Goal: Task Accomplishment & Management: Use online tool/utility

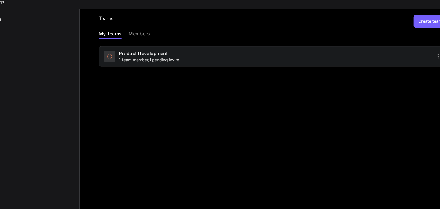
click at [153, 35] on div "members" at bounding box center [153, 34] width 19 height 7
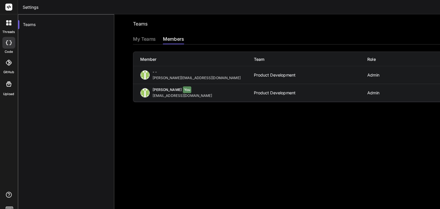
click at [347, 64] on div "Admin" at bounding box center [373, 66] width 100 height 4
click at [220, 64] on div "- - simon@tipptreff.app" at bounding box center [174, 65] width 100 height 9
click at [140, 68] on div "simon@tipptreff.app" at bounding box center [174, 68] width 79 height 4
click at [138, 62] on span "- -" at bounding box center [137, 63] width 4 height 4
click at [129, 35] on div "My Teams" at bounding box center [127, 34] width 20 height 7
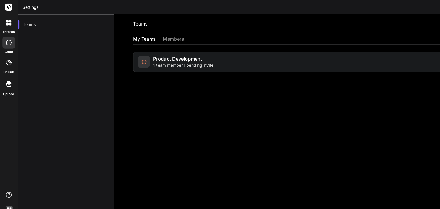
click at [142, 56] on span "1 team member , 1 pending invite" at bounding box center [161, 57] width 53 height 5
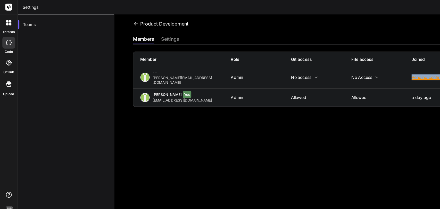
drag, startPoint x: 340, startPoint y: 66, endPoint x: 387, endPoint y: 66, distance: 47.2
click at [387, 66] on div "- - simon@tipptreff.app Admin No access No access Pending confirmation" at bounding box center [271, 68] width 306 height 20
click at [358, 32] on div "members settings" at bounding box center [270, 35] width 306 height 8
click at [366, 65] on div "Pending confirmation" at bounding box center [388, 67] width 53 height 5
click at [375, 80] on span "Resend invite" at bounding box center [386, 82] width 23 height 5
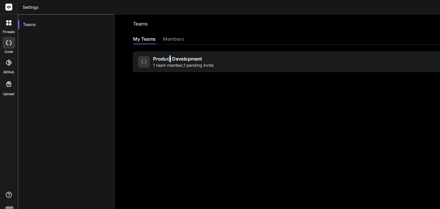
click at [150, 49] on span "Product Development" at bounding box center [156, 52] width 43 height 6
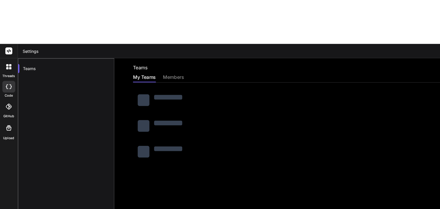
click at [157, 65] on div "members" at bounding box center [153, 68] width 19 height 7
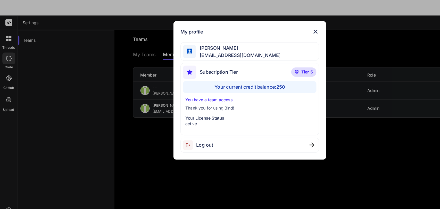
click at [236, 103] on div "Your current credit balance: 250" at bounding box center [220, 101] width 118 height 10
click at [278, 53] on img at bounding box center [278, 53] width 6 height 6
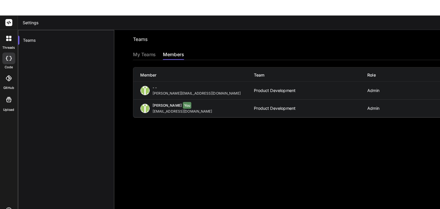
click at [7, 74] on icon at bounding box center [7, 76] width 5 height 4
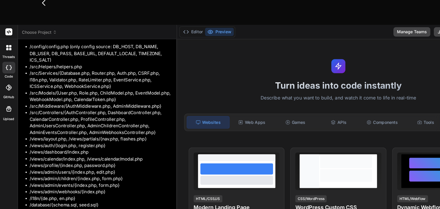
scroll to position [1353, 0]
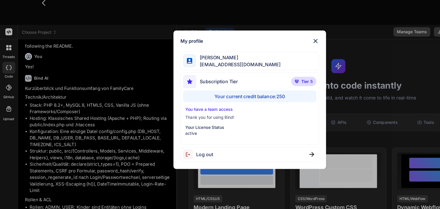
click at [206, 102] on div "Your current credit balance: 250" at bounding box center [220, 101] width 118 height 10
click at [185, 69] on span "[PERSON_NAME]" at bounding box center [210, 67] width 74 height 6
click at [182, 103] on div "Your current credit balance: 250" at bounding box center [220, 101] width 118 height 10
click at [278, 53] on img at bounding box center [278, 53] width 6 height 6
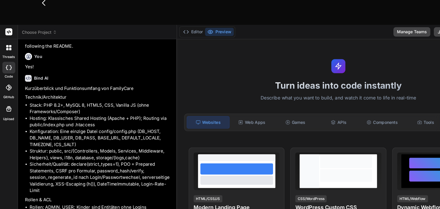
click at [7, 56] on icon at bounding box center [8, 58] width 5 height 5
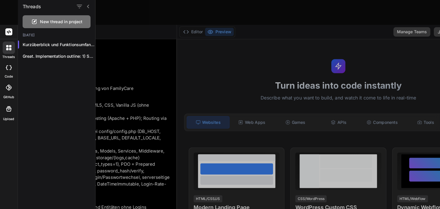
click at [6, 59] on icon at bounding box center [7, 60] width 2 height 2
click at [40, 34] on span "New thread in project" at bounding box center [54, 35] width 37 height 5
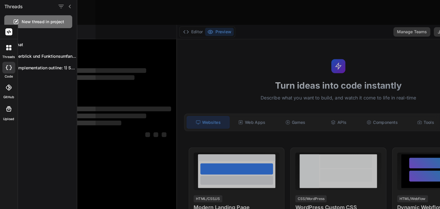
scroll to position [0, 0]
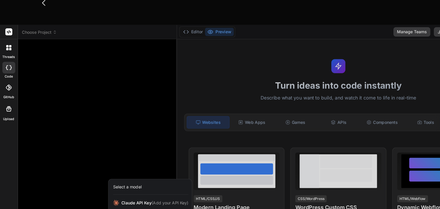
click at [76, 191] on div at bounding box center [220, 104] width 440 height 209
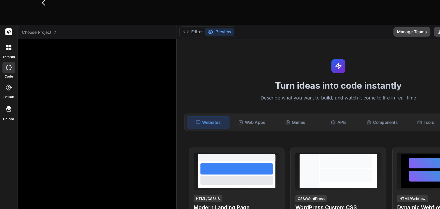
click at [156, 139] on div "Turn ideas into code instantly Describe what you want to build, and watch it co…" at bounding box center [298, 149] width 284 height 196
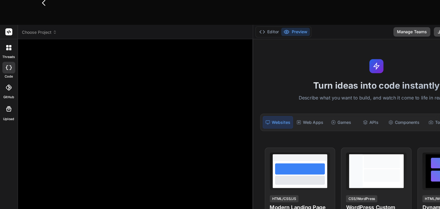
drag, startPoint x: 155, startPoint y: 138, endPoint x: 218, endPoint y: 140, distance: 62.4
click at [218, 140] on div "Bind AI Web Search Created with Pixso. Code Generator No Source GPT 5 Thin.. Ag…" at bounding box center [119, 149] width 207 height 196
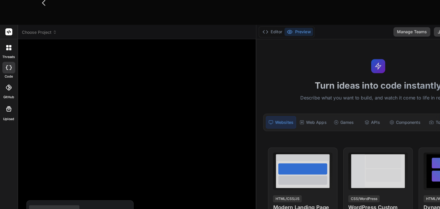
click at [52, 189] on div at bounding box center [220, 104] width 440 height 209
type textarea "x"
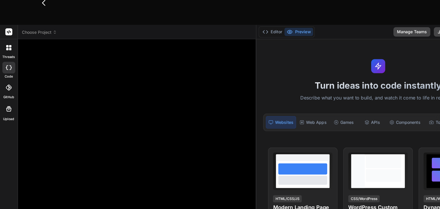
drag, startPoint x: 108, startPoint y: 102, endPoint x: 90, endPoint y: 121, distance: 26.4
click at [108, 103] on div at bounding box center [121, 133] width 201 height 156
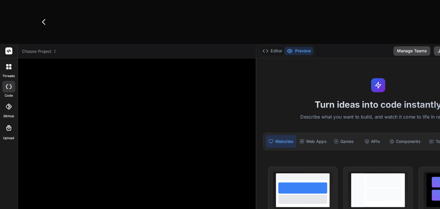
click at [48, 46] on icon at bounding box center [49, 46] width 2 height 1
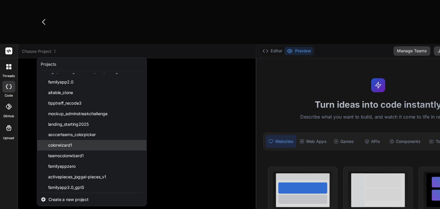
scroll to position [82, 0]
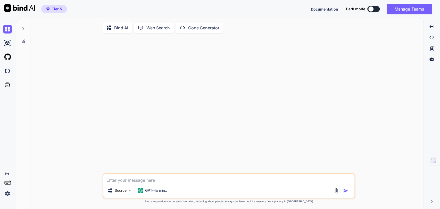
click at [8, 194] on img at bounding box center [7, 193] width 9 height 9
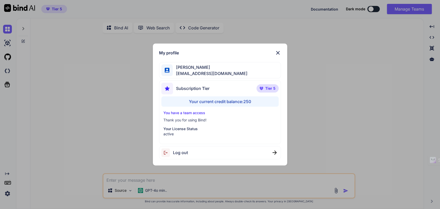
click at [185, 88] on span "Subscription Tier" at bounding box center [193, 88] width 34 height 6
click at [277, 88] on p "Tier 5" at bounding box center [267, 88] width 22 height 8
click at [277, 54] on img at bounding box center [278, 53] width 6 height 6
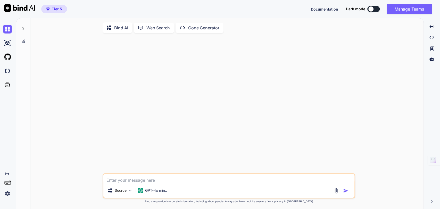
click at [156, 28] on p "Web Search" at bounding box center [157, 28] width 23 height 6
click at [131, 190] on img at bounding box center [130, 190] width 4 height 4
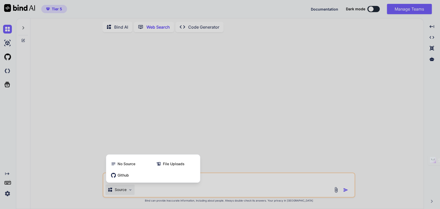
click at [173, 58] on div at bounding box center [220, 104] width 440 height 209
type textarea "x"
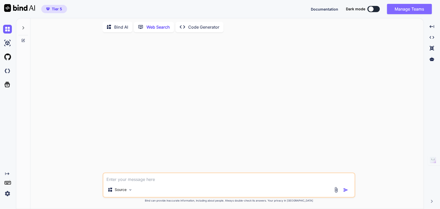
click at [403, 10] on button "Manage Teams" at bounding box center [409, 9] width 45 height 10
click at [129, 176] on textarea at bounding box center [228, 177] width 251 height 9
type textarea "x"
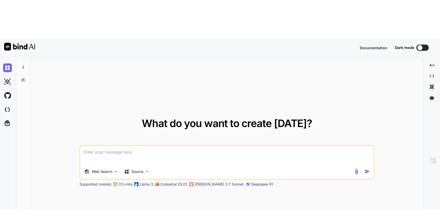
click at [106, 146] on textarea at bounding box center [226, 155] width 293 height 19
drag, startPoint x: 106, startPoint y: 117, endPoint x: 78, endPoint y: 106, distance: 30.2
click at [78, 106] on div "What do you want to create today? Web Search Source Supported models: O3-mini, …" at bounding box center [226, 152] width 393 height 191
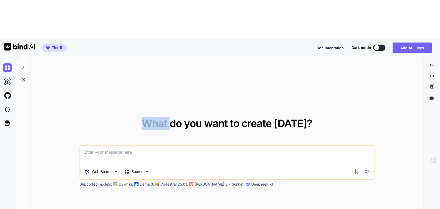
click at [78, 106] on div "What do you want to create today? Web Search Source Supported models: O3-mini, …" at bounding box center [226, 152] width 393 height 191
click at [89, 146] on textarea at bounding box center [226, 155] width 293 height 19
click at [145, 169] on img at bounding box center [147, 171] width 4 height 4
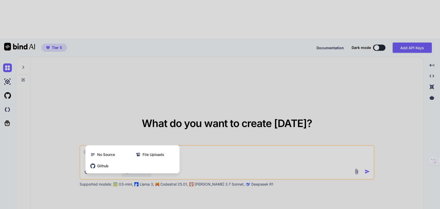
click at [228, 130] on div at bounding box center [220, 104] width 440 height 209
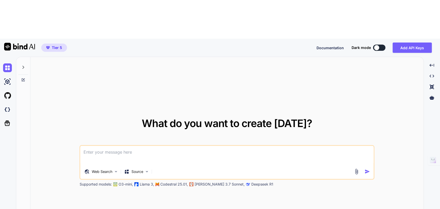
click at [109, 146] on textarea at bounding box center [226, 155] width 293 height 19
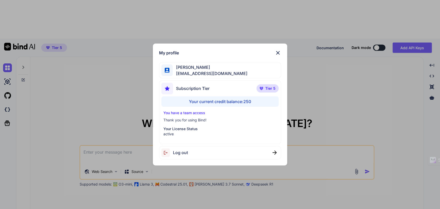
click at [33, 114] on div "My profile Simon Se tipptreff@gmail.com Subscription Tier Tier 5 Your current c…" at bounding box center [220, 104] width 440 height 209
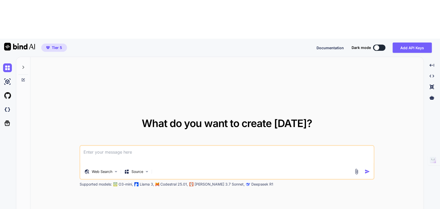
click at [23, 66] on icon at bounding box center [23, 67] width 2 height 3
type textarea "x"
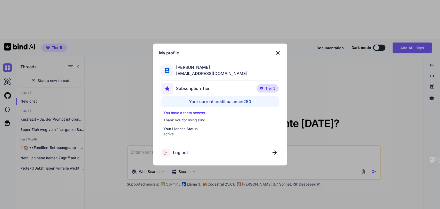
click at [89, 166] on div "My profile Simon Se tipptreff@gmail.com Subscription Tier Tier 5 Your current c…" at bounding box center [220, 104] width 440 height 209
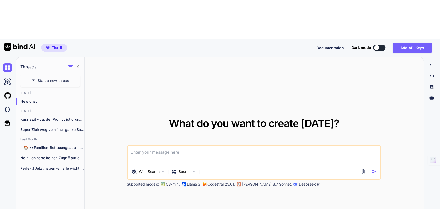
click at [153, 146] on textarea at bounding box center [254, 155] width 253 height 19
type textarea "A"
type textarea "C"
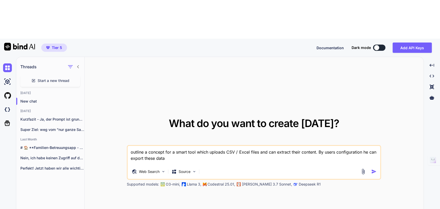
click at [132, 146] on textarea "outline a concept for a smart tool which uploads CSV / Excel files and can extr…" at bounding box center [254, 155] width 253 height 19
click at [220, 146] on textarea "outline a concept for a smart tool which uploads CSV / Excel files and can extr…" at bounding box center [254, 155] width 253 height 19
click at [300, 146] on textarea "outline a concept for a smart tool which uploads CSV / Excel files and can extr…" at bounding box center [254, 155] width 253 height 19
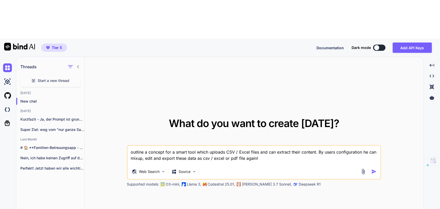
type textarea "outline a concept for a smart tool which uploads CSV / Excel files and can extr…"
click at [375, 169] on img "button" at bounding box center [373, 171] width 5 height 5
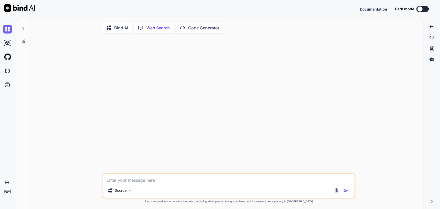
scroll to position [2, 0]
click at [116, 179] on textarea at bounding box center [228, 177] width 251 height 9
type textarea "x"
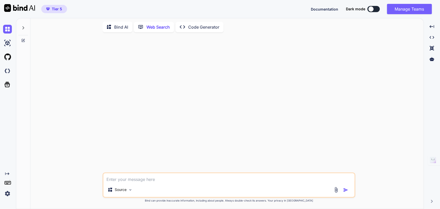
type textarea "outline a concept for a smart tool which uploads CSV / Excel files and can extr…"
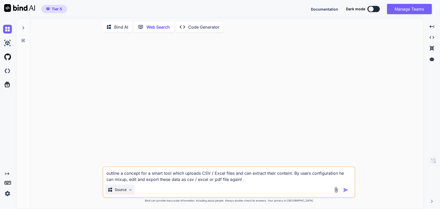
type textarea "x"
type textarea "outline a concept for a smart tool which uploads CSV / Excel files and can extr…"
click at [346, 190] on img "button" at bounding box center [345, 189] width 5 height 5
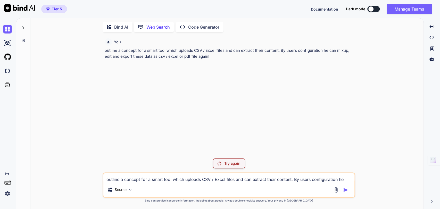
click at [230, 165] on p "Try again" at bounding box center [232, 163] width 16 height 5
click at [130, 186] on div "Source" at bounding box center [119, 190] width 29 height 10
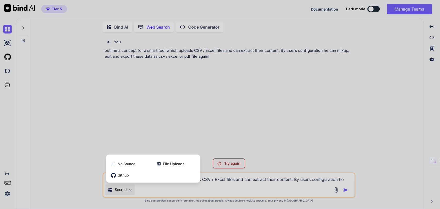
click at [220, 114] on div at bounding box center [220, 104] width 440 height 209
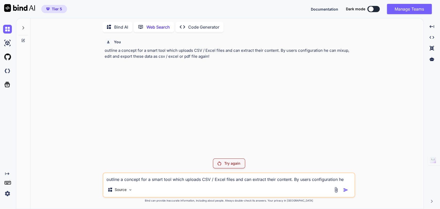
click at [222, 164] on div "Try again" at bounding box center [229, 163] width 32 height 10
click at [118, 24] on p "Bind AI" at bounding box center [121, 27] width 14 height 6
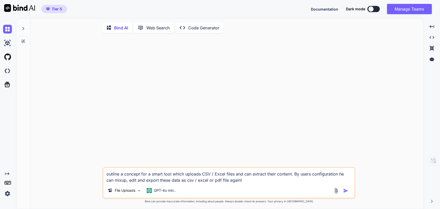
type textarea "x"
click at [346, 192] on img "button" at bounding box center [345, 190] width 5 height 5
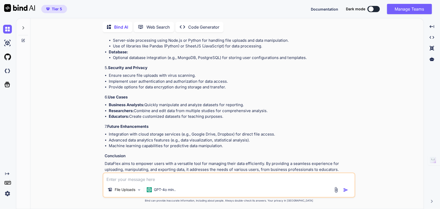
scroll to position [355, 0]
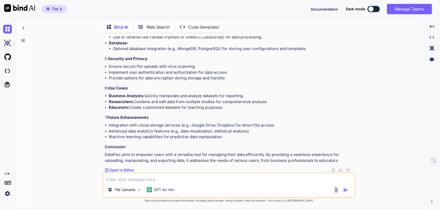
click at [8, 192] on img at bounding box center [7, 193] width 9 height 9
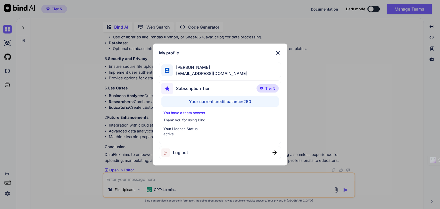
click at [278, 52] on img at bounding box center [278, 53] width 6 height 6
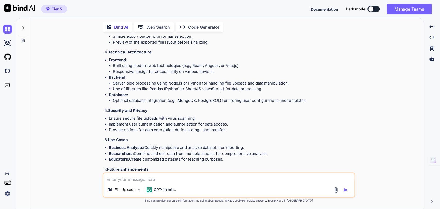
scroll to position [298, 0]
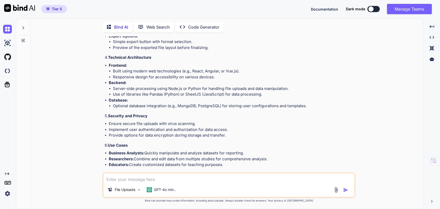
click at [1, 68] on div at bounding box center [7, 71] width 14 height 14
click at [393, 11] on button "Manage Teams" at bounding box center [409, 9] width 45 height 10
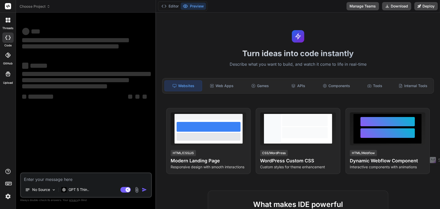
type textarea "x"
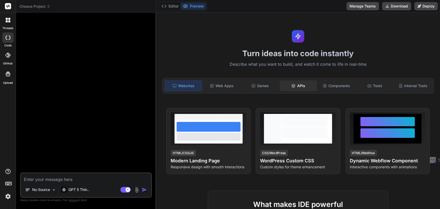
click at [296, 85] on div "APIs" at bounding box center [298, 85] width 37 height 11
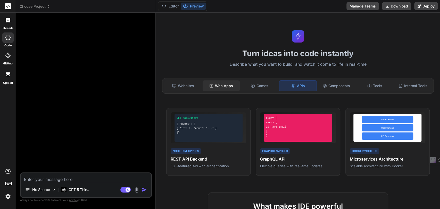
click at [220, 80] on div "Web Apps" at bounding box center [221, 85] width 37 height 11
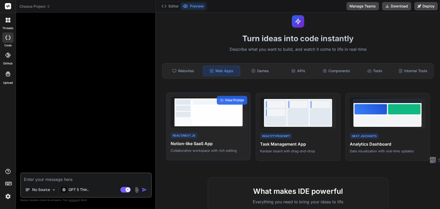
scroll to position [29, 0]
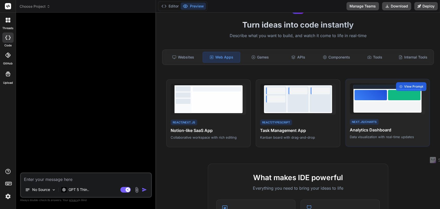
click at [366, 106] on div at bounding box center [387, 106] width 66 height 10
click at [407, 86] on span "View Prompt" at bounding box center [413, 86] width 19 height 5
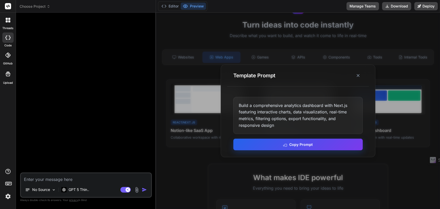
click at [300, 146] on button "Copy Prompt" at bounding box center [297, 145] width 129 height 12
